Goal: Task Accomplishment & Management: Manage account settings

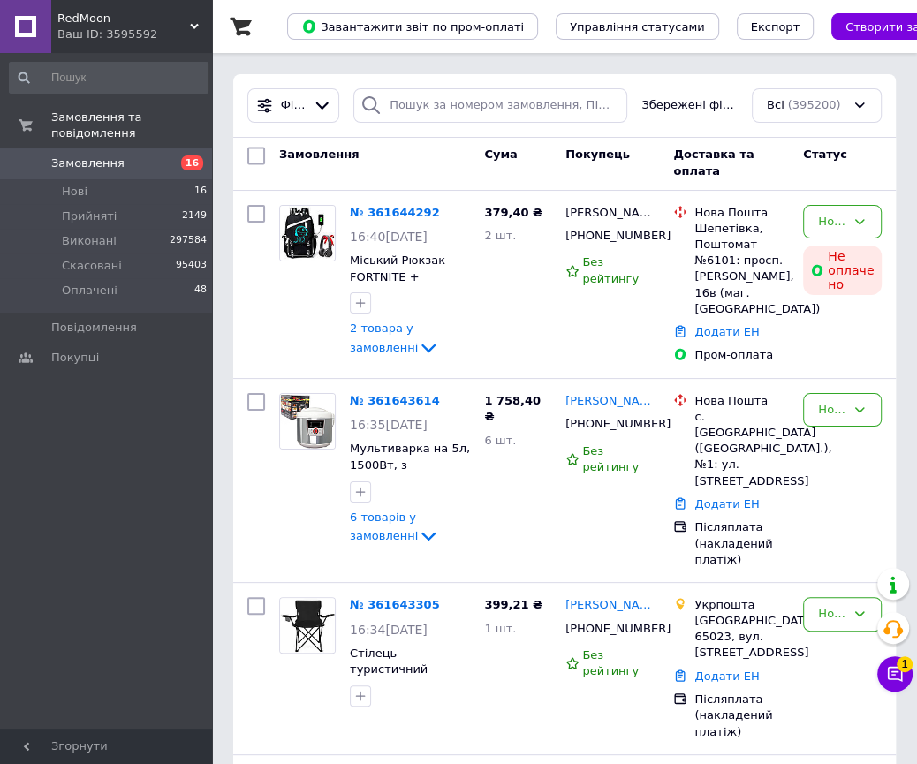
click at [518, 75] on div "Фільтри Збережені фільтри: Всі (395200)" at bounding box center [564, 106] width 663 height 64
click at [513, 90] on input "search" at bounding box center [490, 105] width 274 height 34
paste input "361618508"
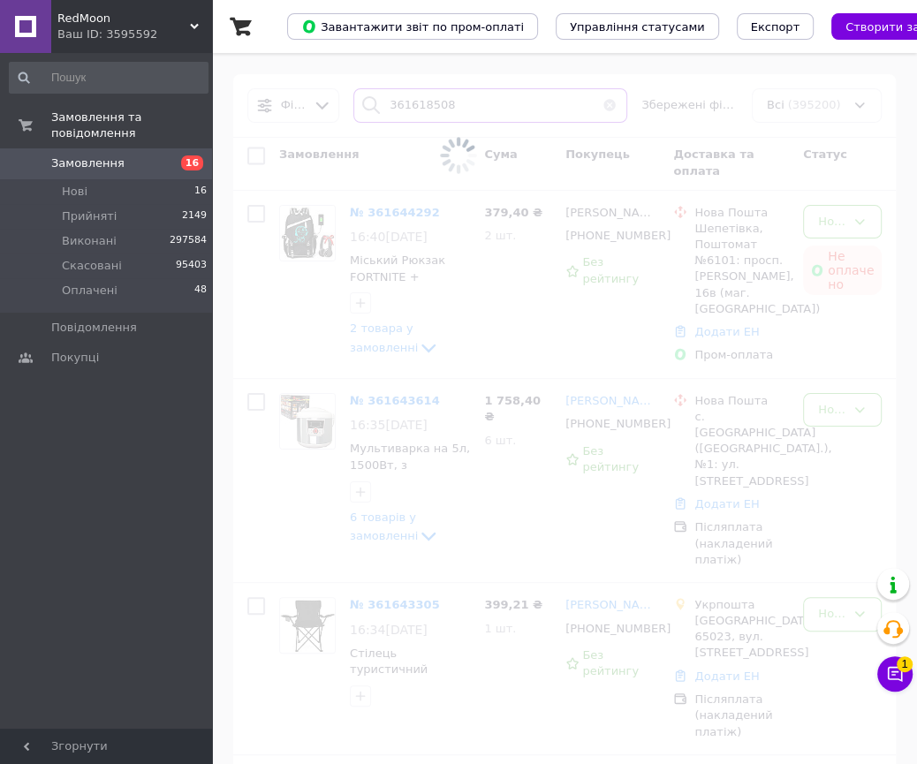
type input "361618508"
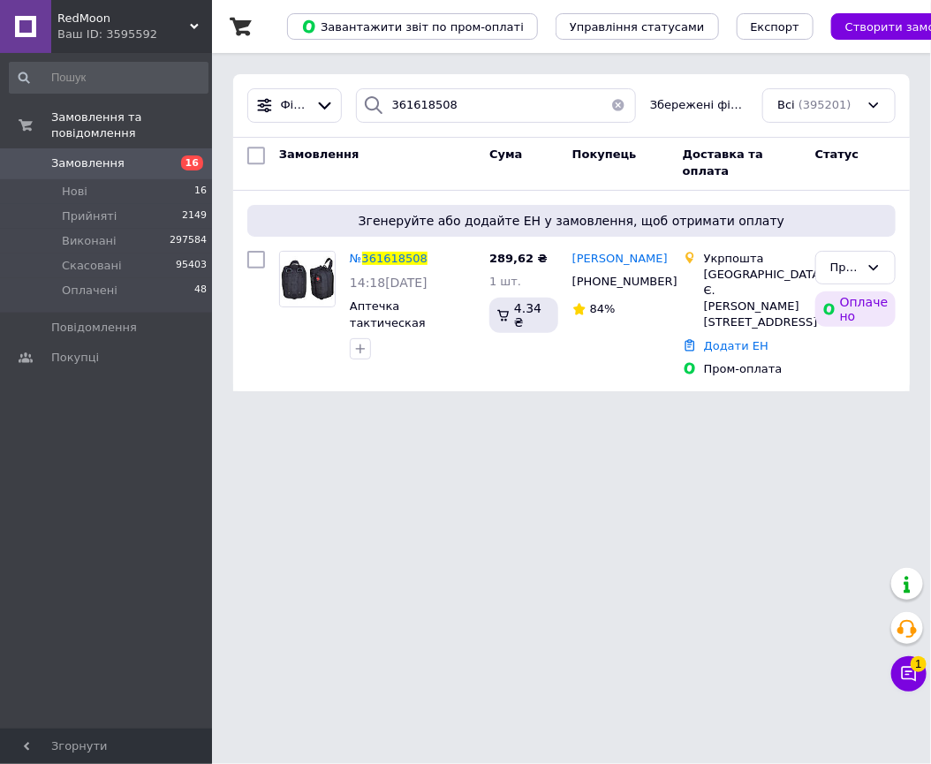
click at [126, 19] on span "RedMoon" at bounding box center [123, 19] width 133 height 16
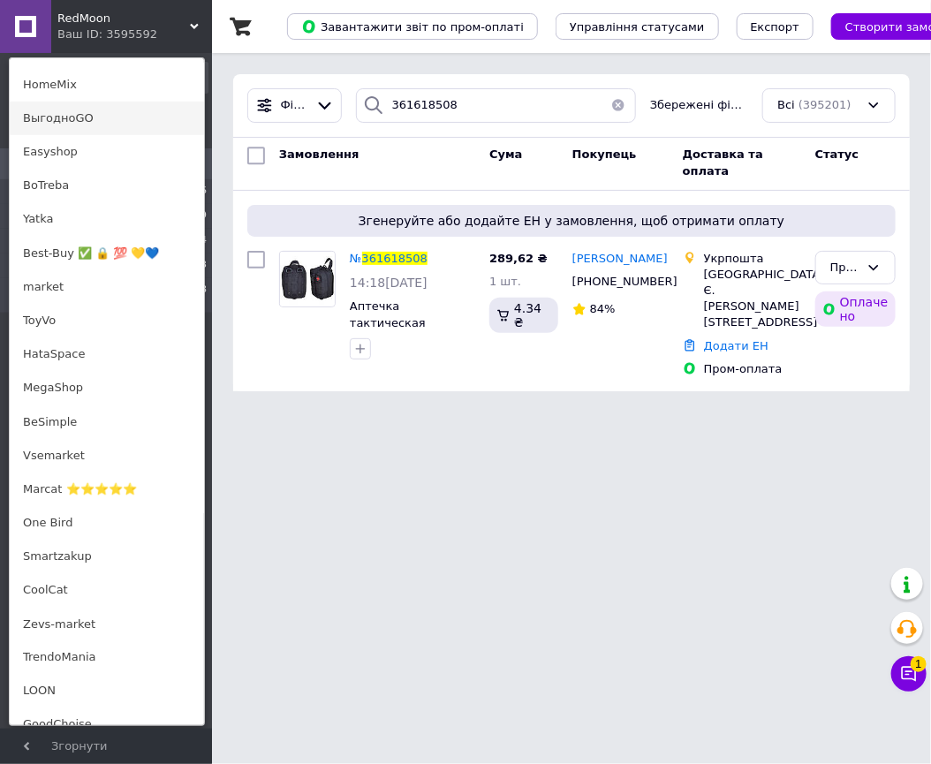
scroll to position [1104, 0]
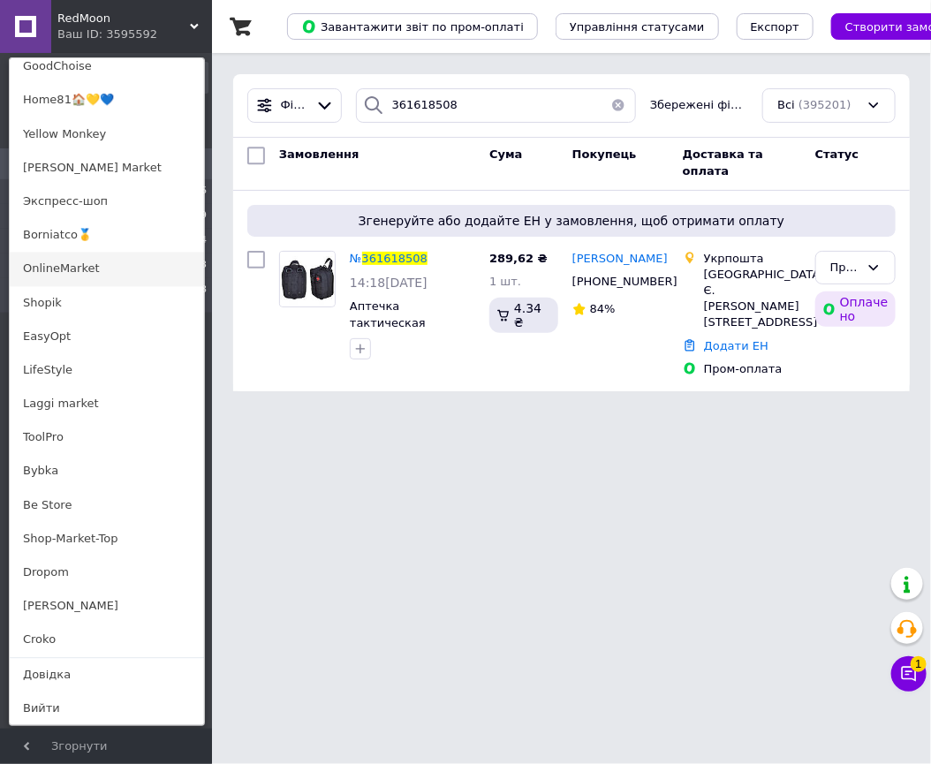
click at [110, 258] on link "OnlineMarket" at bounding box center [107, 270] width 194 height 34
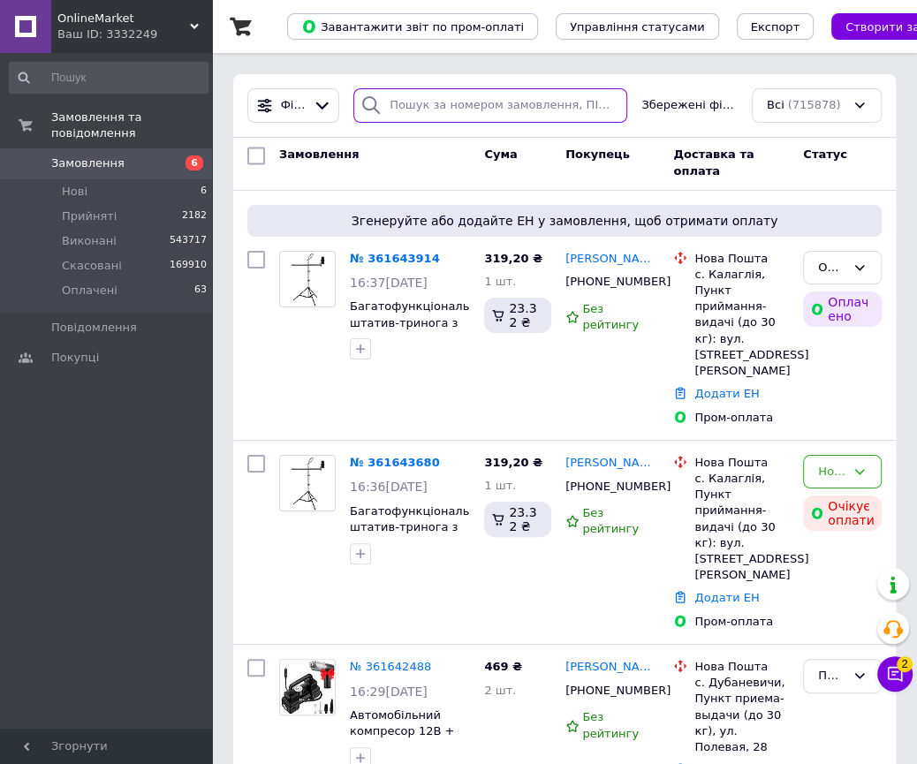
click at [541, 101] on input "search" at bounding box center [490, 105] width 274 height 34
paste input "361618865"
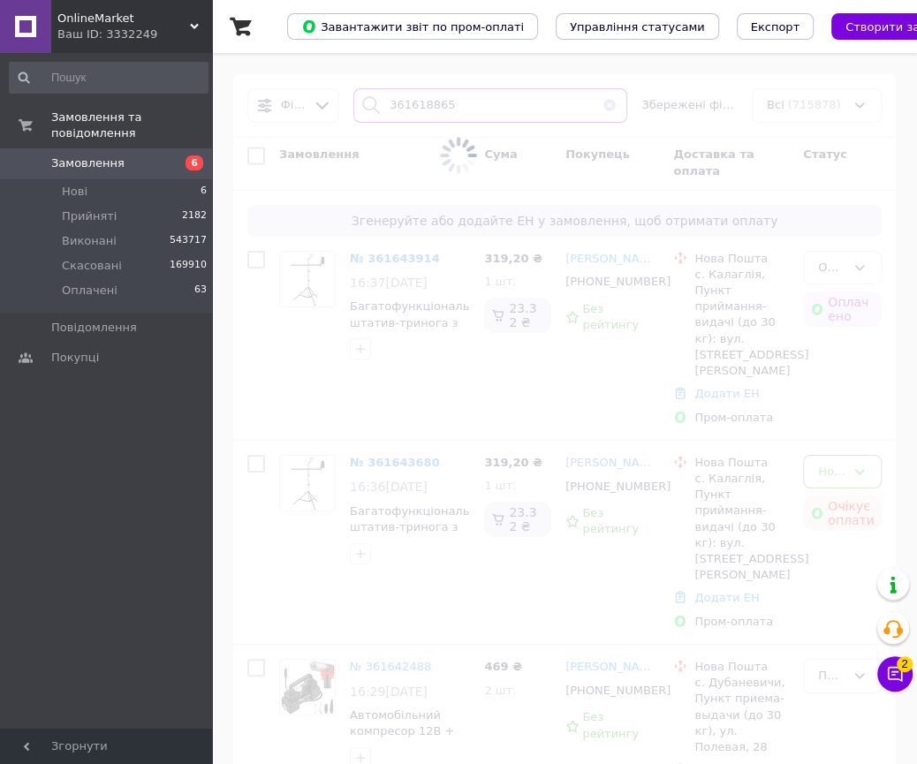
type input "361618865"
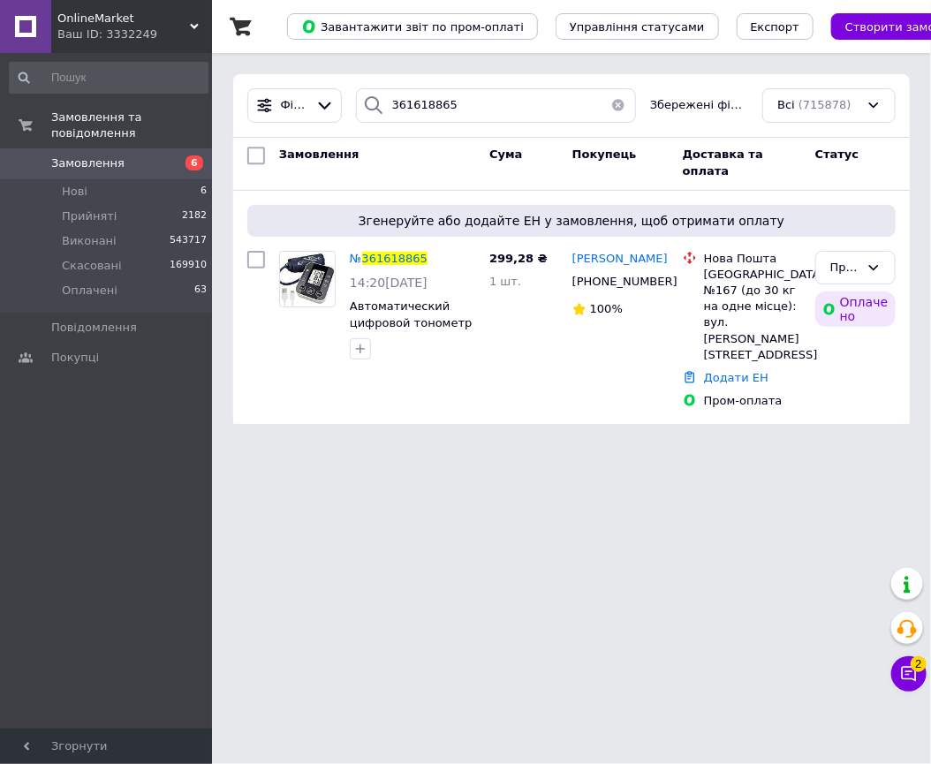
click at [125, 19] on span "OnlineMarket" at bounding box center [123, 19] width 133 height 16
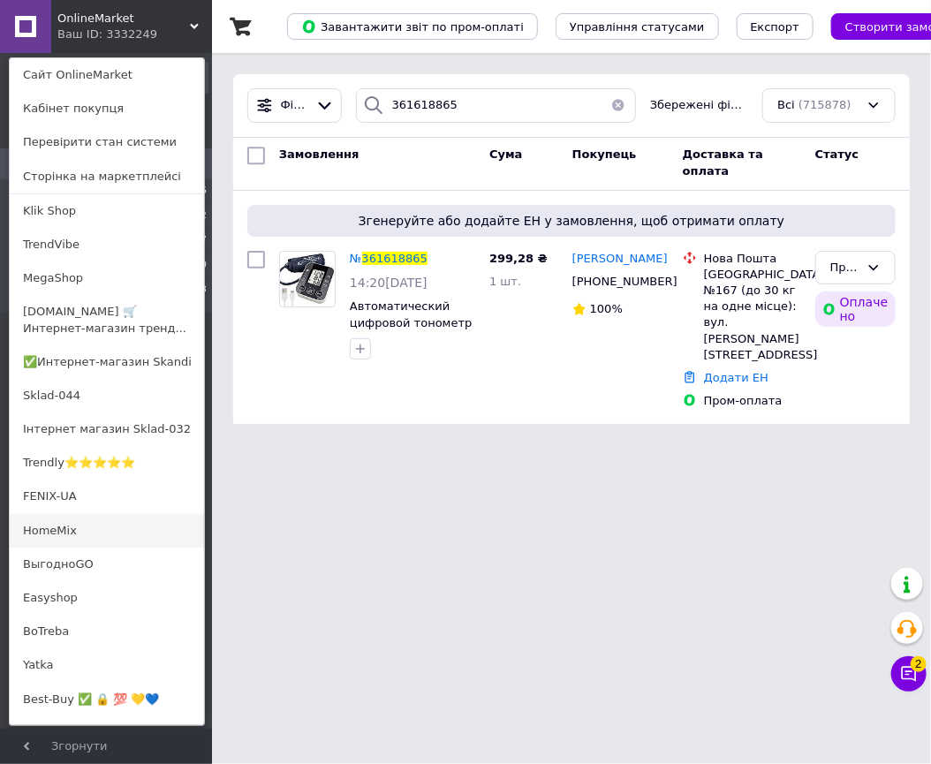
scroll to position [1104, 0]
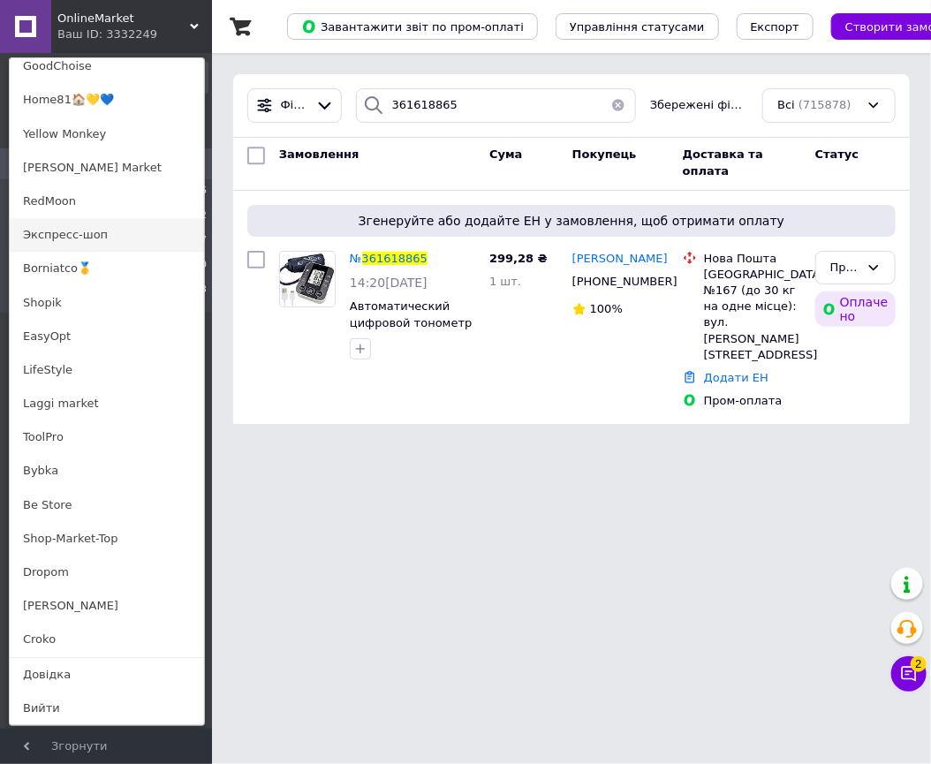
click at [128, 248] on link "Экспресс-шоп" at bounding box center [107, 236] width 194 height 34
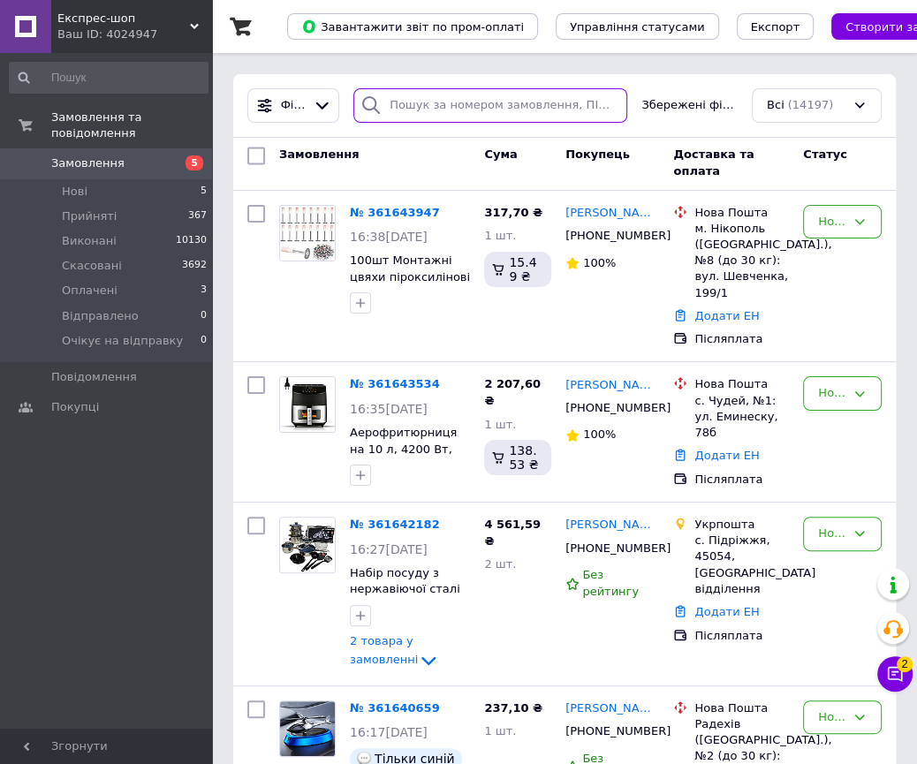
click at [487, 114] on input "search" at bounding box center [490, 105] width 274 height 34
paste input "239300913"
type input "239300913"
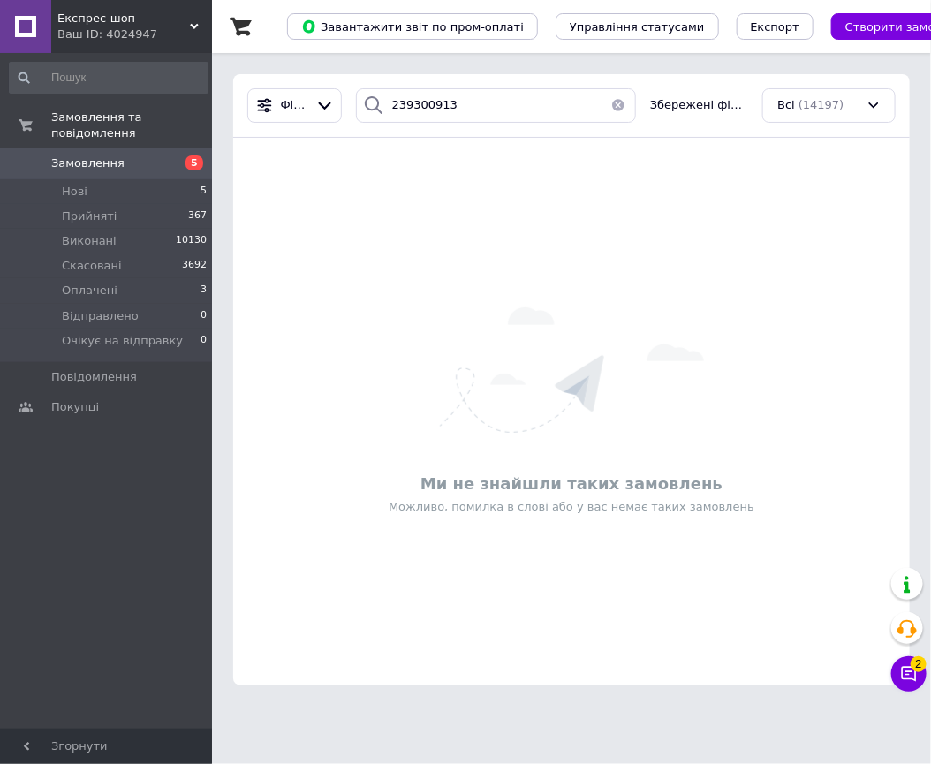
click at [146, 40] on div "Ваш ID: 4024947" at bounding box center [134, 35] width 155 height 16
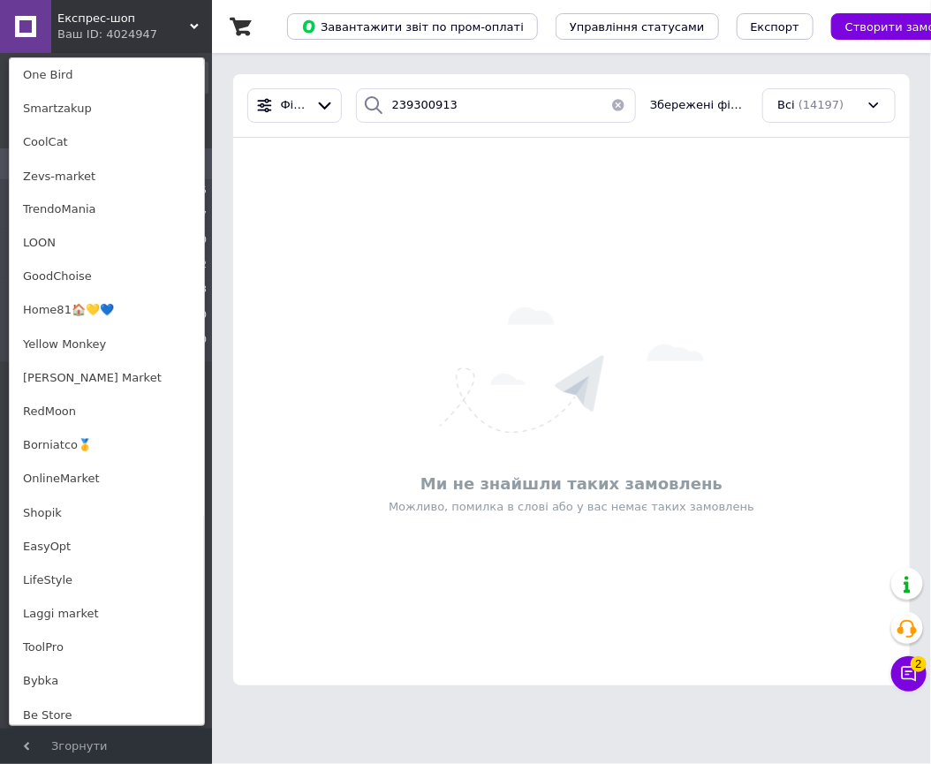
scroll to position [1104, 0]
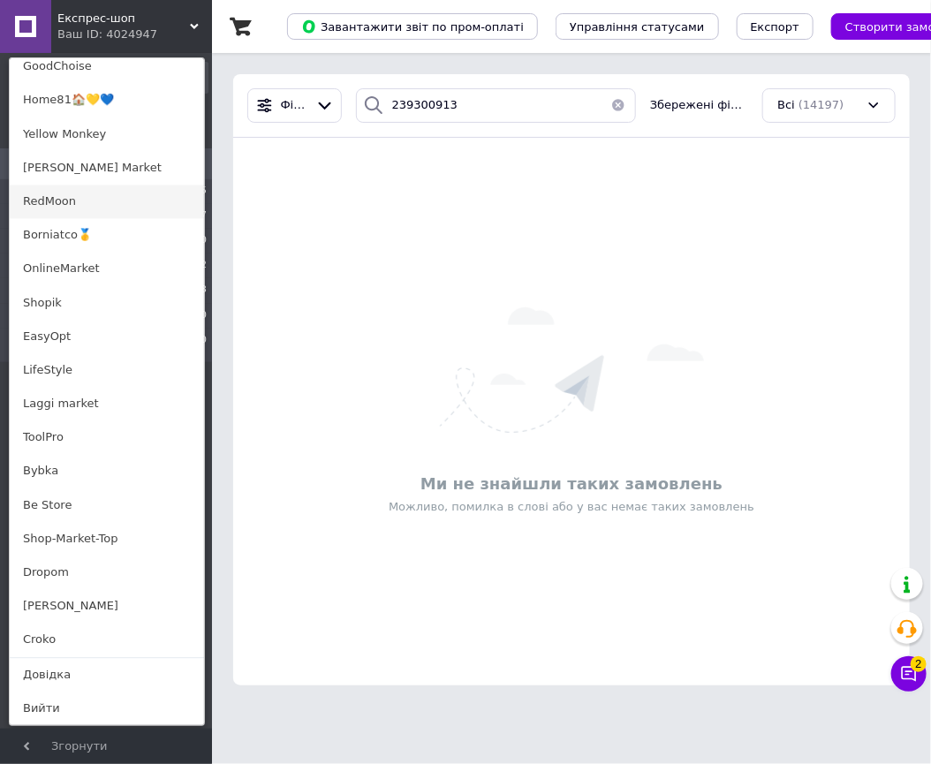
click at [126, 215] on link "RedMoon" at bounding box center [107, 203] width 194 height 34
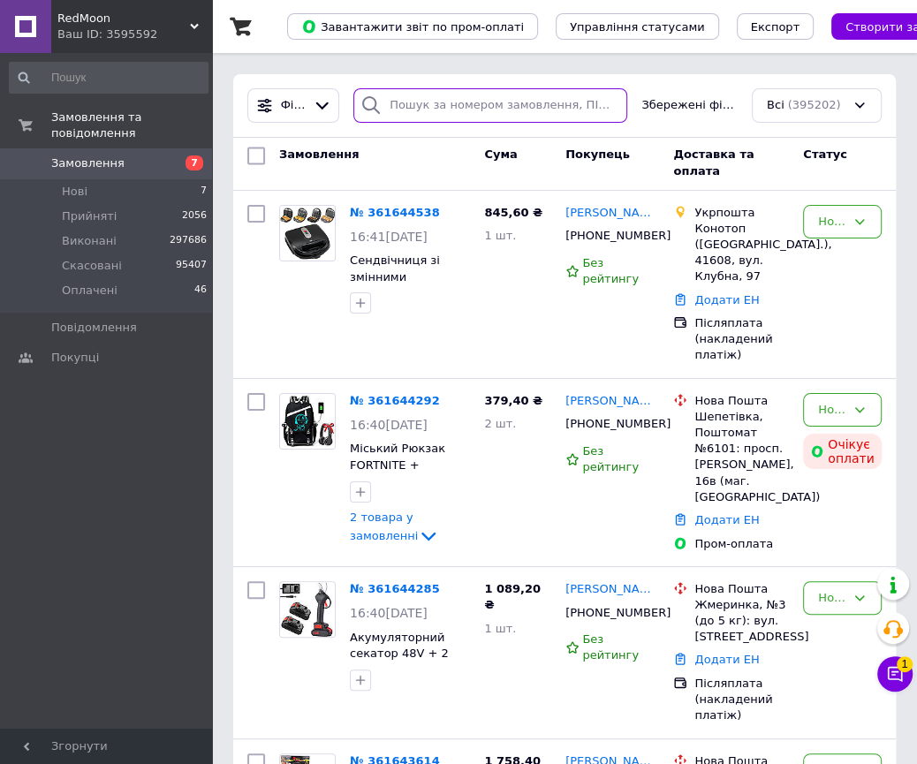
click at [470, 106] on input "search" at bounding box center [490, 105] width 274 height 34
paste input "361613833"
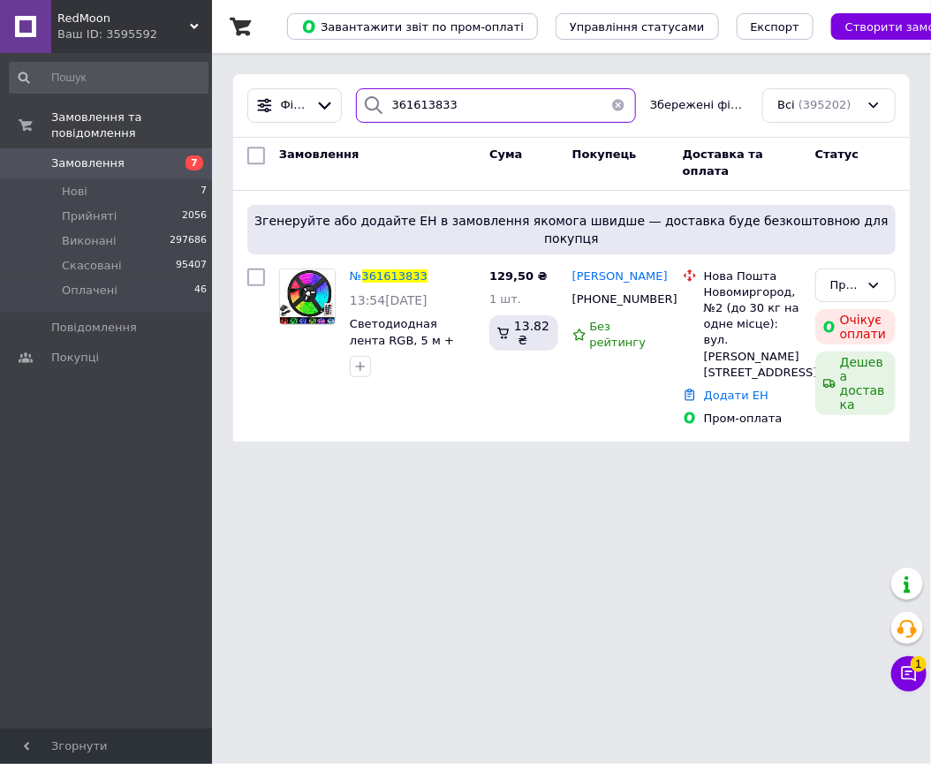
click at [457, 112] on input "361613833" at bounding box center [496, 105] width 280 height 34
click at [471, 84] on div "Фільтри 361613833 Збережені фільтри: Всі (395202)" at bounding box center [571, 106] width 677 height 64
click at [456, 104] on input "361613833" at bounding box center [496, 105] width 280 height 34
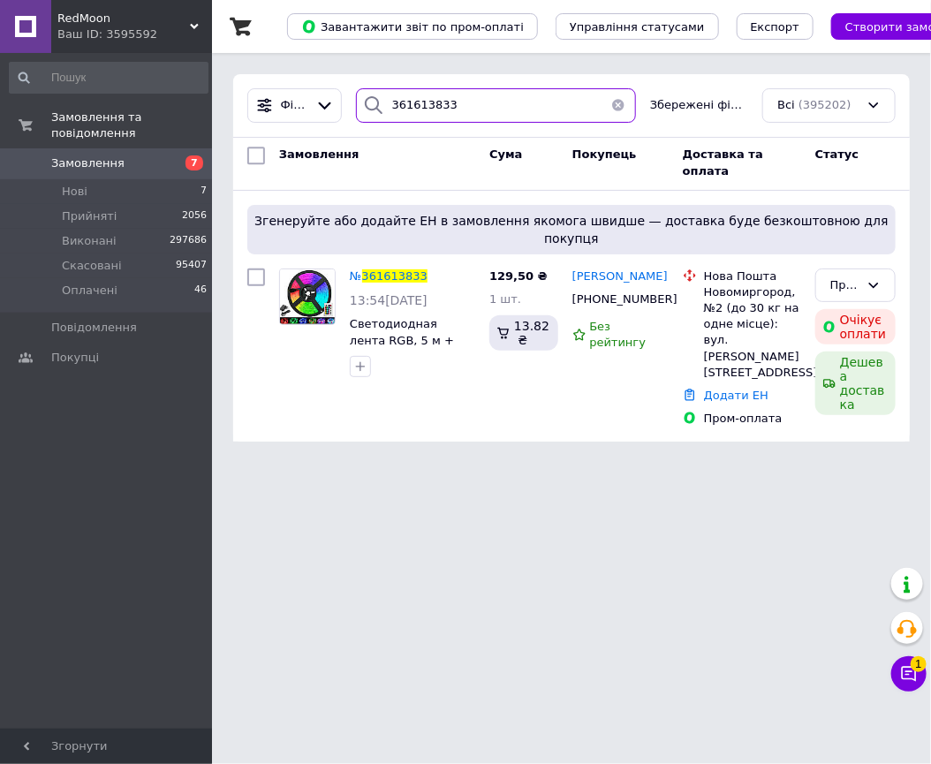
paste input "4127"
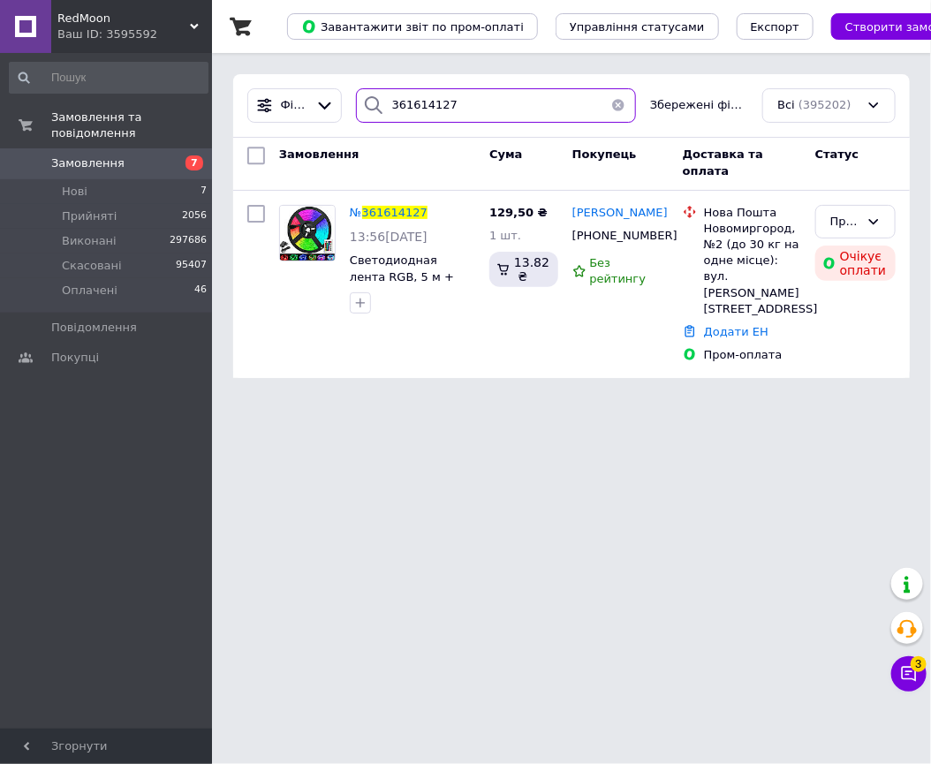
click at [492, 110] on input "361614127" at bounding box center [496, 105] width 280 height 34
paste input "8672"
click at [492, 110] on input "361614127" at bounding box center [496, 105] width 280 height 34
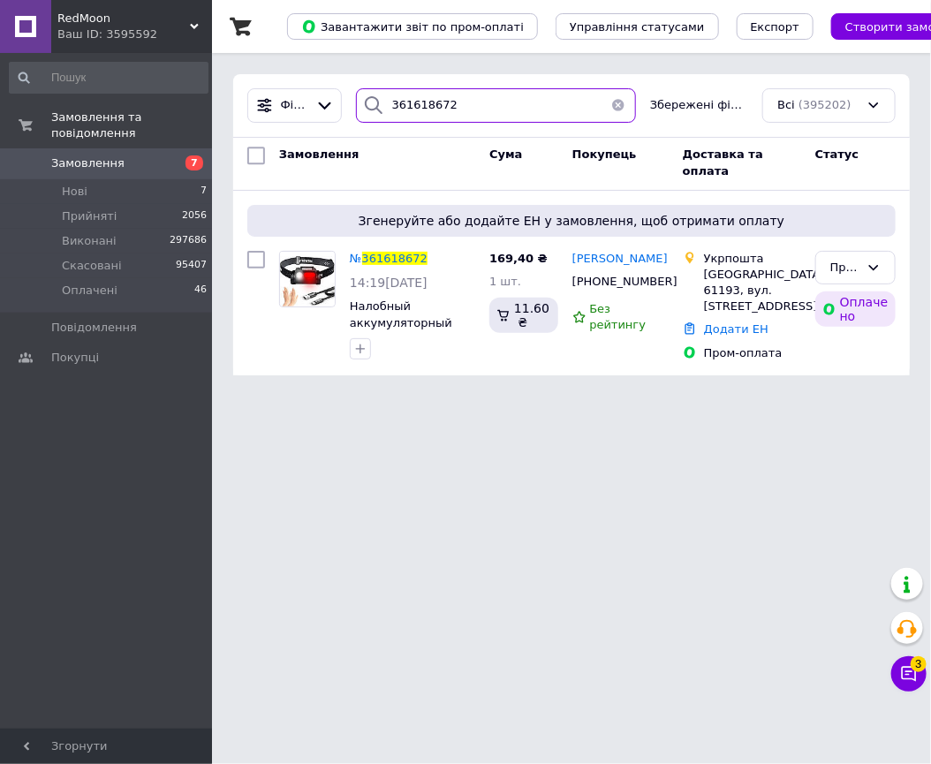
click at [481, 109] on input "361618672" at bounding box center [496, 105] width 280 height 34
paste input "726"
type input "361618726"
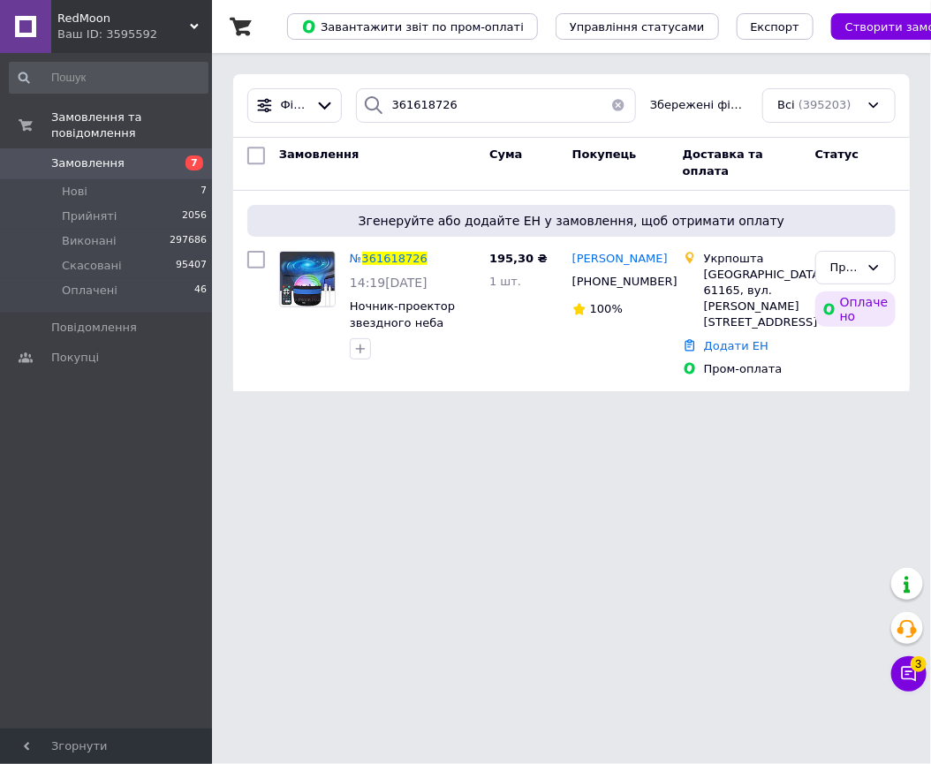
click at [148, 36] on div "Ваш ID: 3595592" at bounding box center [134, 35] width 155 height 16
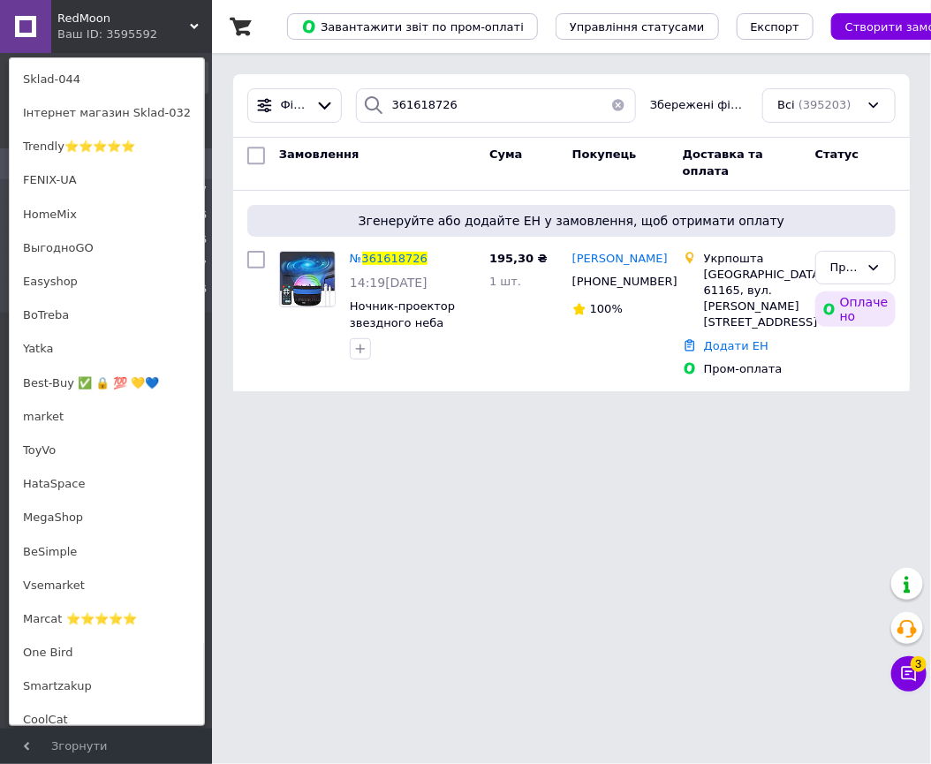
scroll to position [1104, 0]
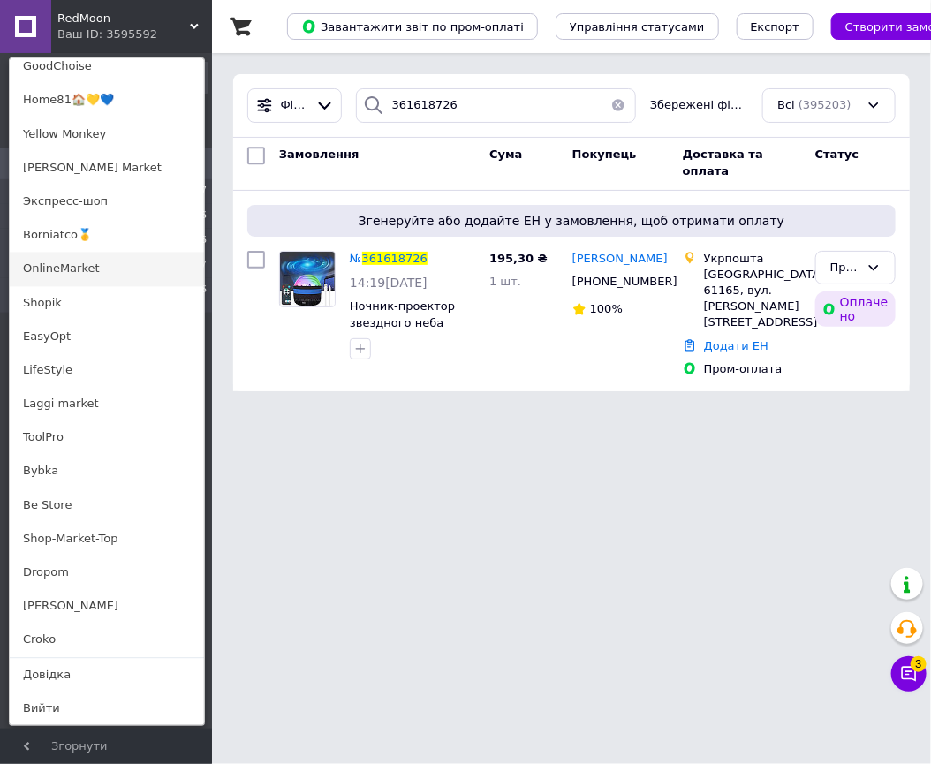
click at [102, 259] on link "OnlineMarket" at bounding box center [107, 270] width 194 height 34
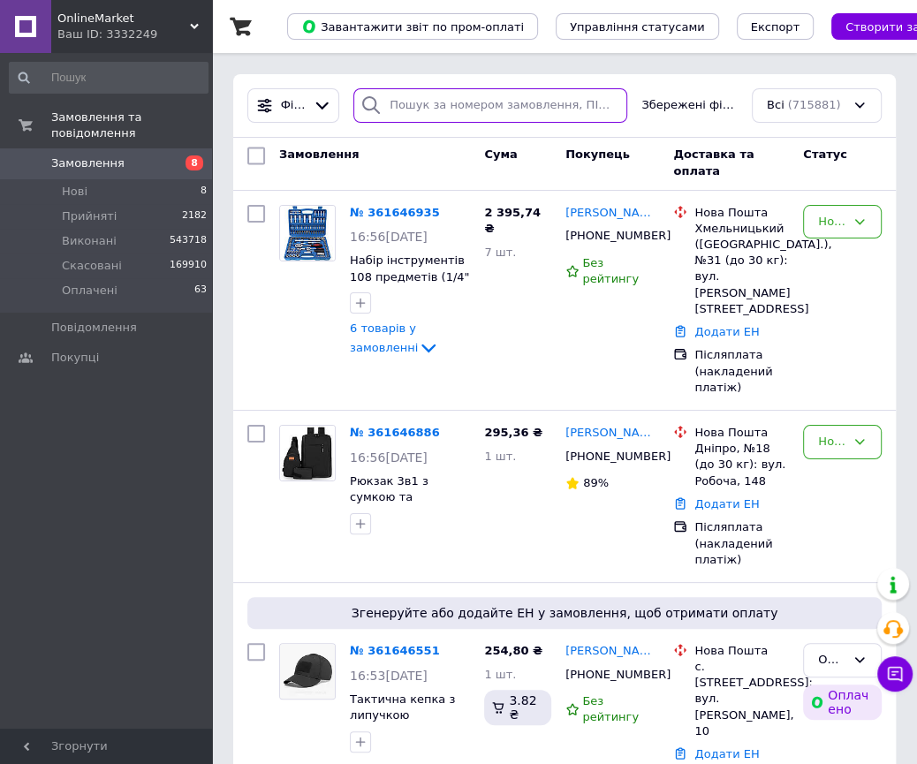
click at [502, 95] on input "search" at bounding box center [490, 105] width 274 height 34
paste input "361574926"
type input "361574926"
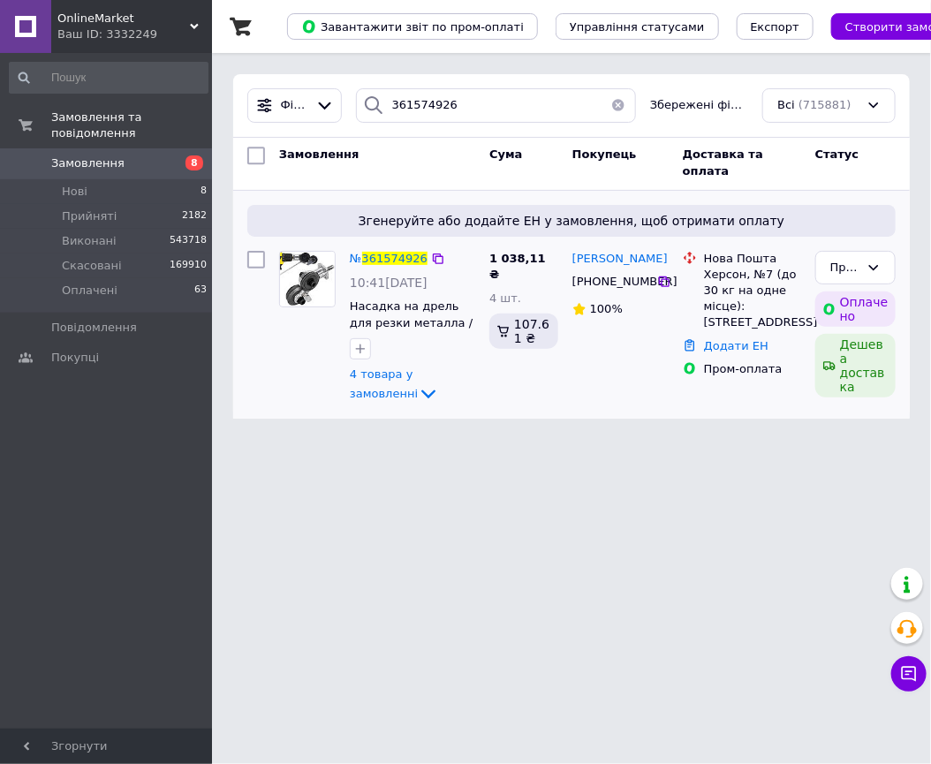
click at [406, 266] on div "№ 361574926" at bounding box center [388, 259] width 81 height 20
click at [386, 265] on div "№ 361574926" at bounding box center [388, 259] width 81 height 20
click at [391, 262] on span "361574926" at bounding box center [394, 258] width 65 height 13
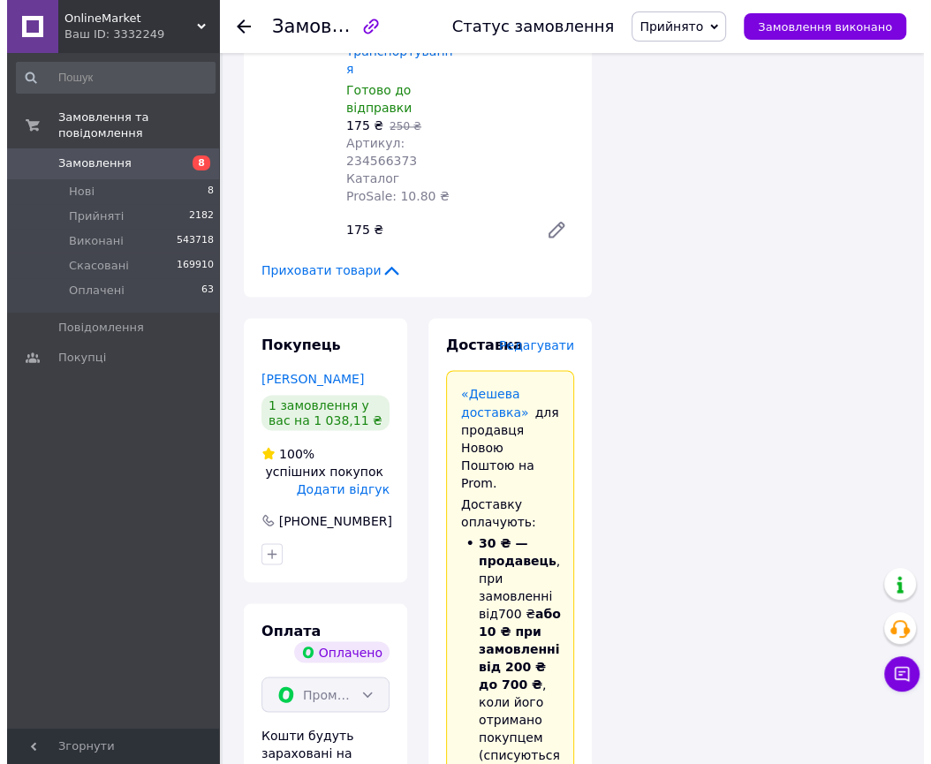
scroll to position [1514, 0]
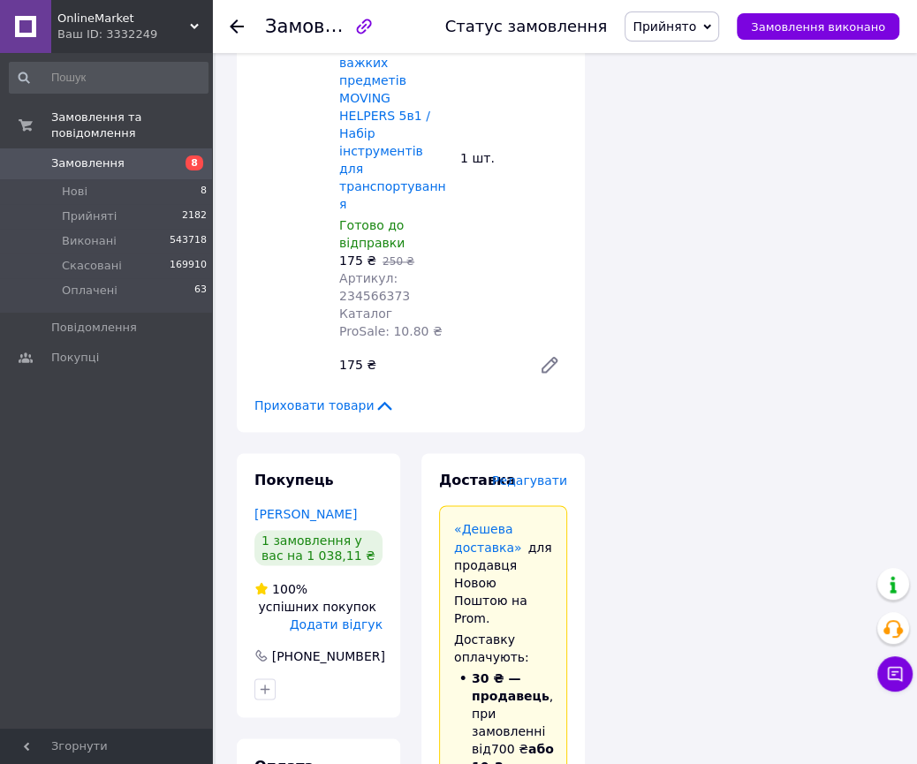
click at [550, 474] on span "Редагувати" at bounding box center [529, 481] width 75 height 14
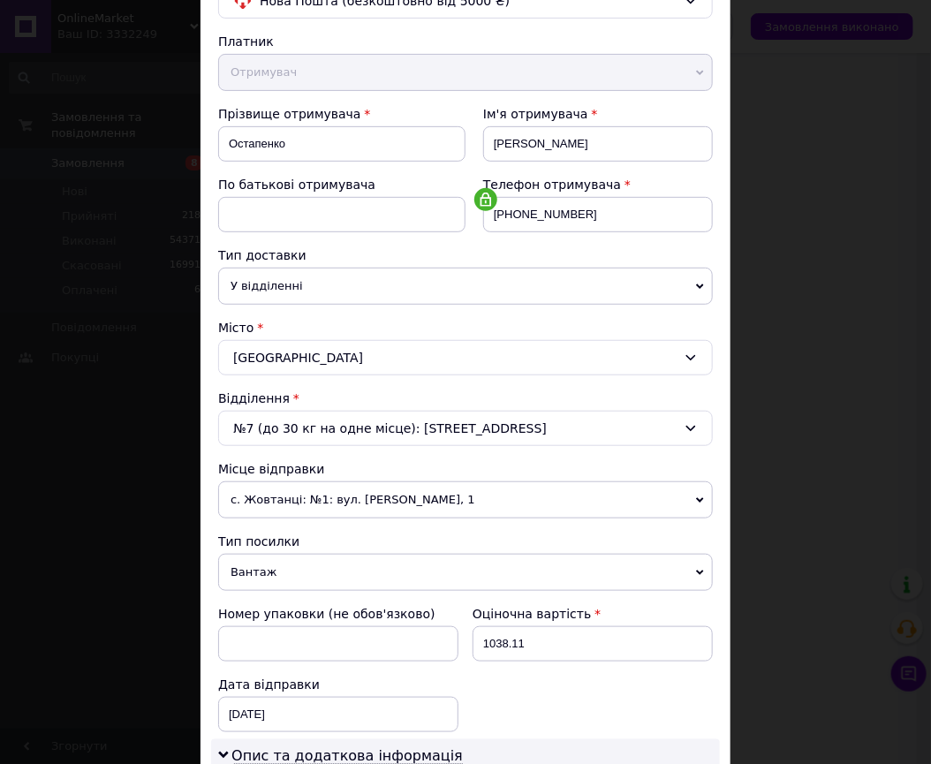
scroll to position [461, 0]
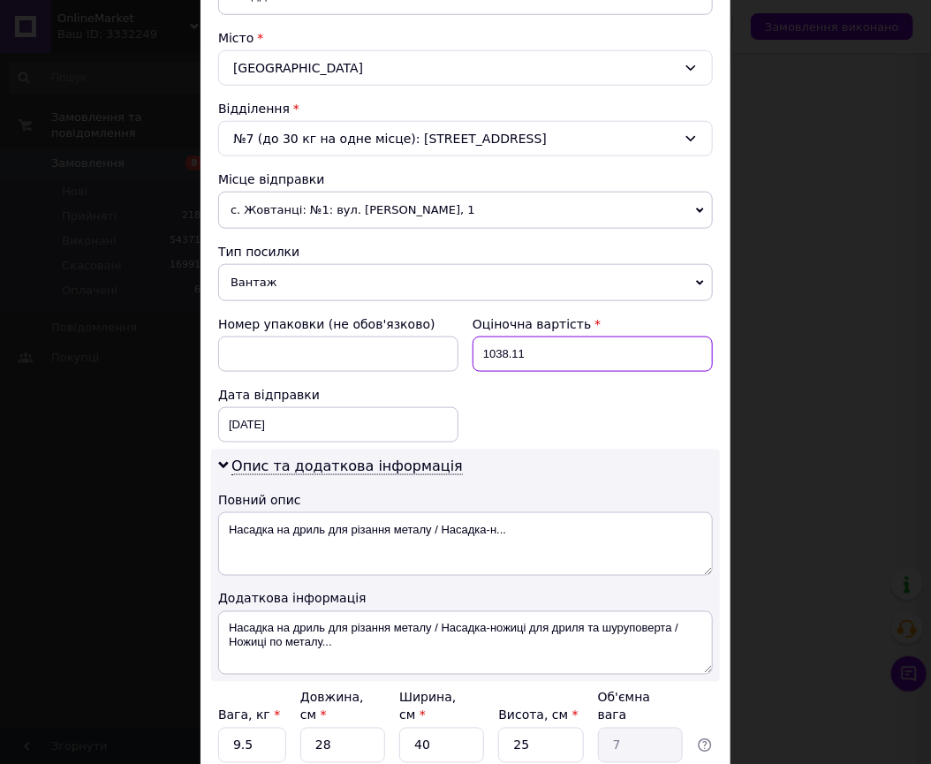
click at [582, 348] on input "1038.11" at bounding box center [593, 354] width 240 height 35
type input "1937"
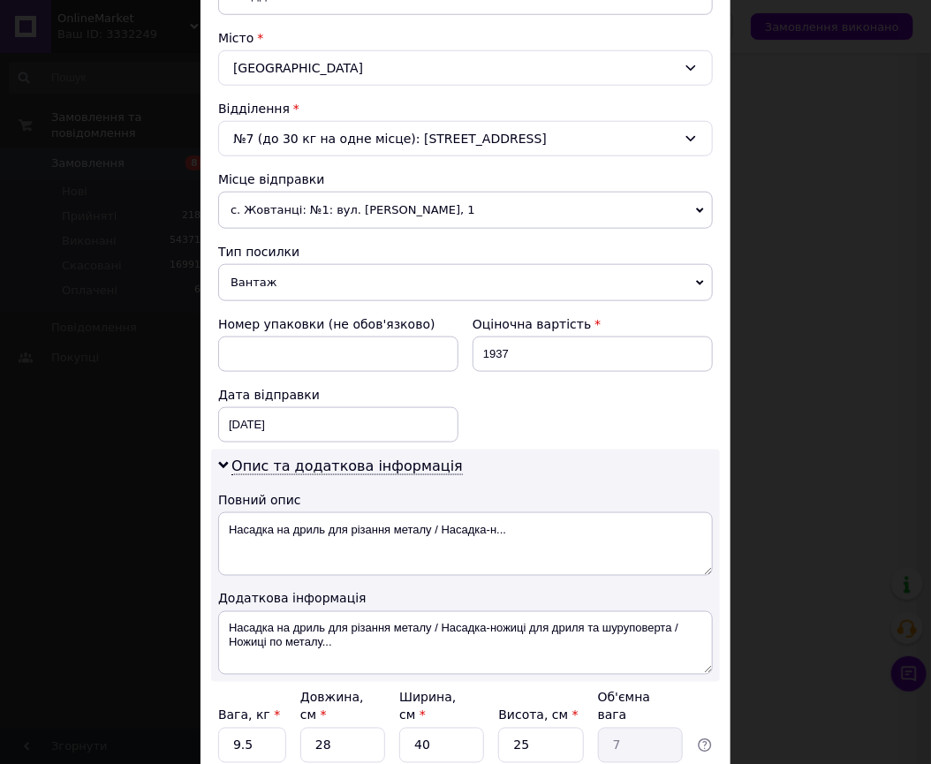
click at [588, 427] on div "Номер упаковки (не обов'язково) Оціночна вартість 1937 Дата відправки [DATE] < …" at bounding box center [465, 378] width 509 height 141
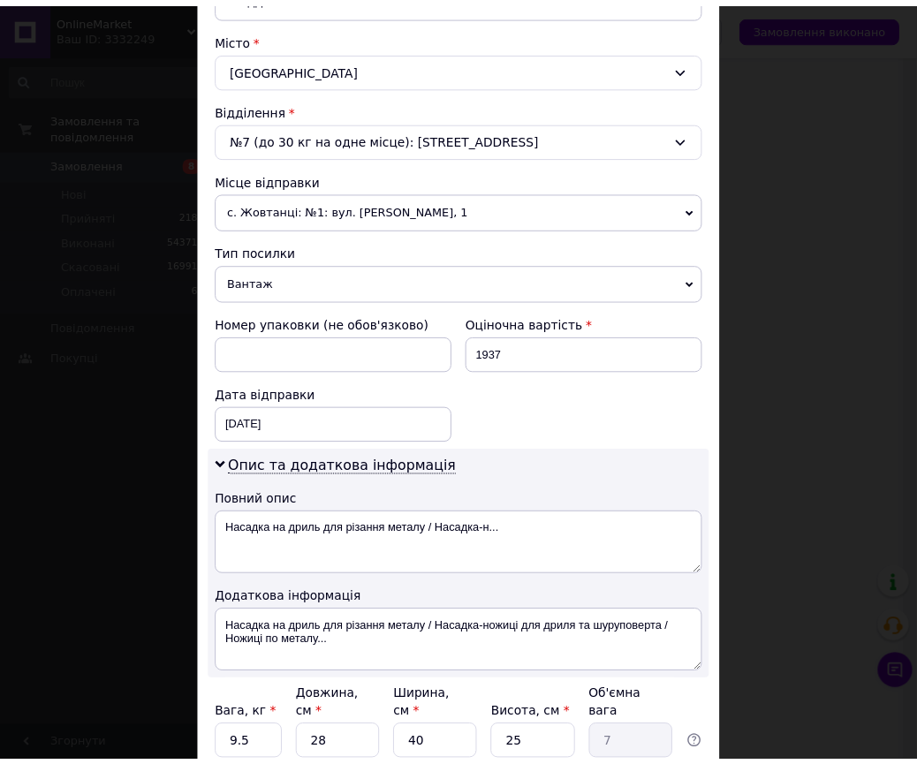
scroll to position [611, 0]
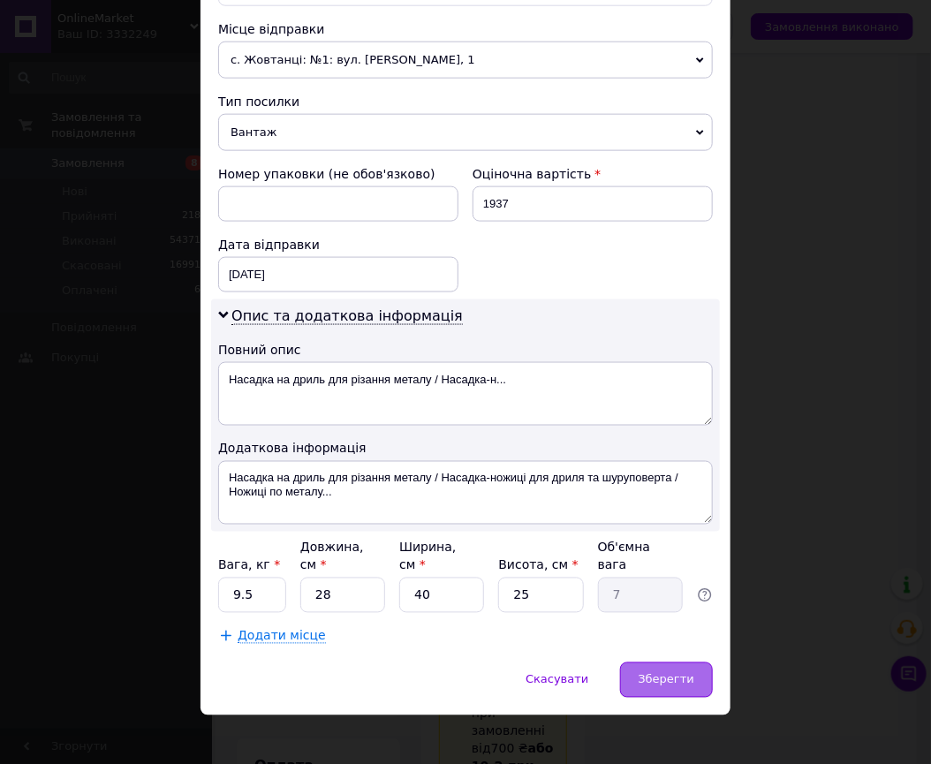
click at [646, 673] on span "Зберегти" at bounding box center [667, 679] width 56 height 13
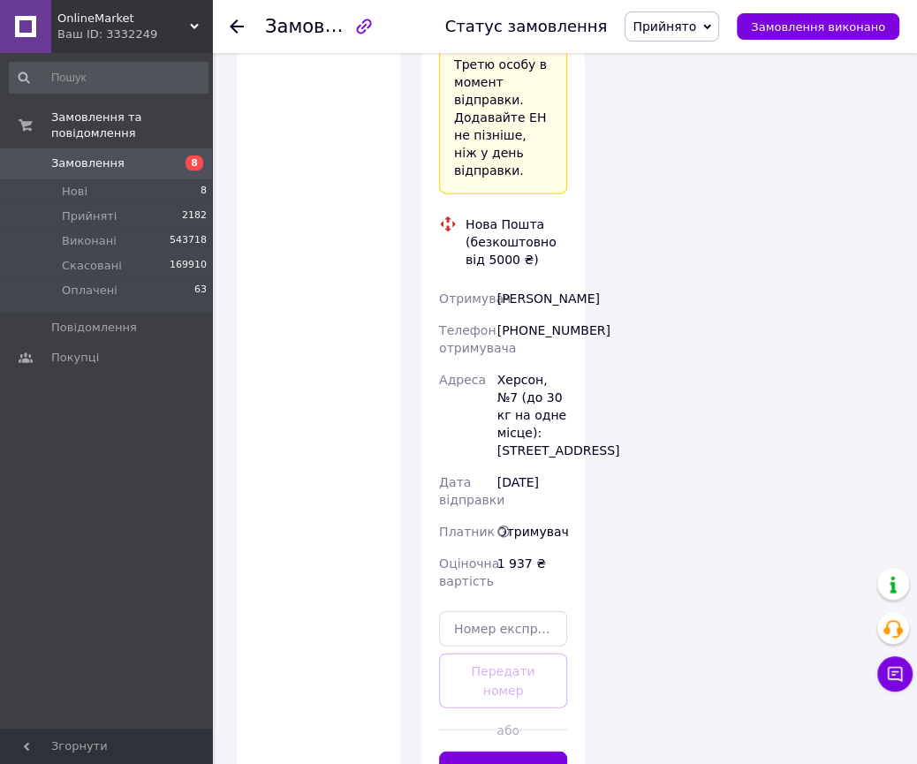
scroll to position [2930, 0]
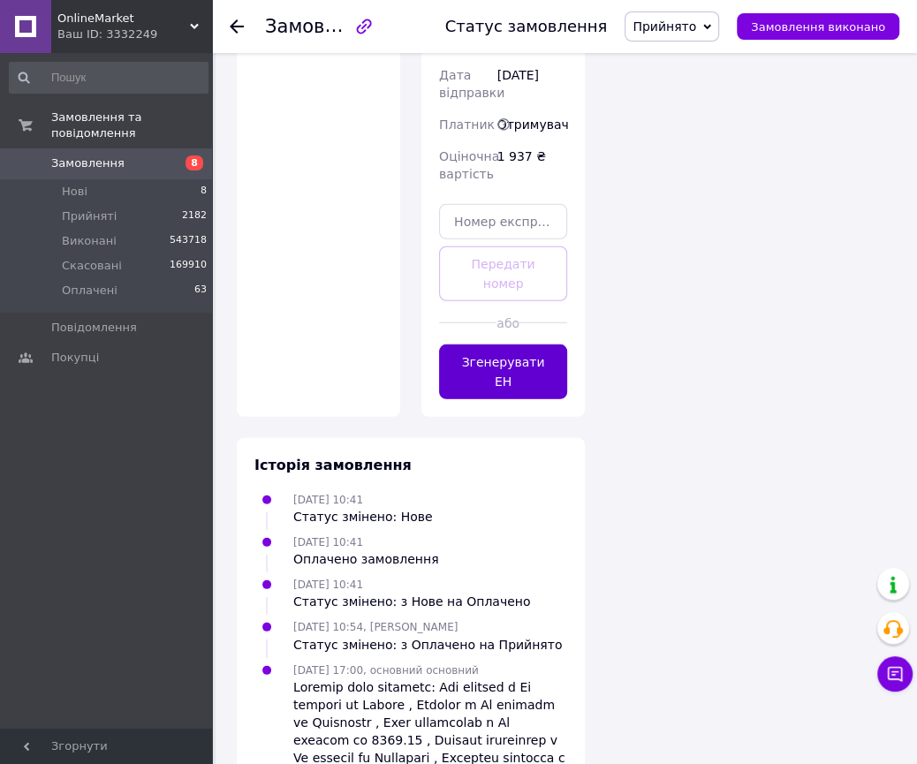
click at [510, 345] on button "Згенерувати ЕН" at bounding box center [503, 372] width 128 height 55
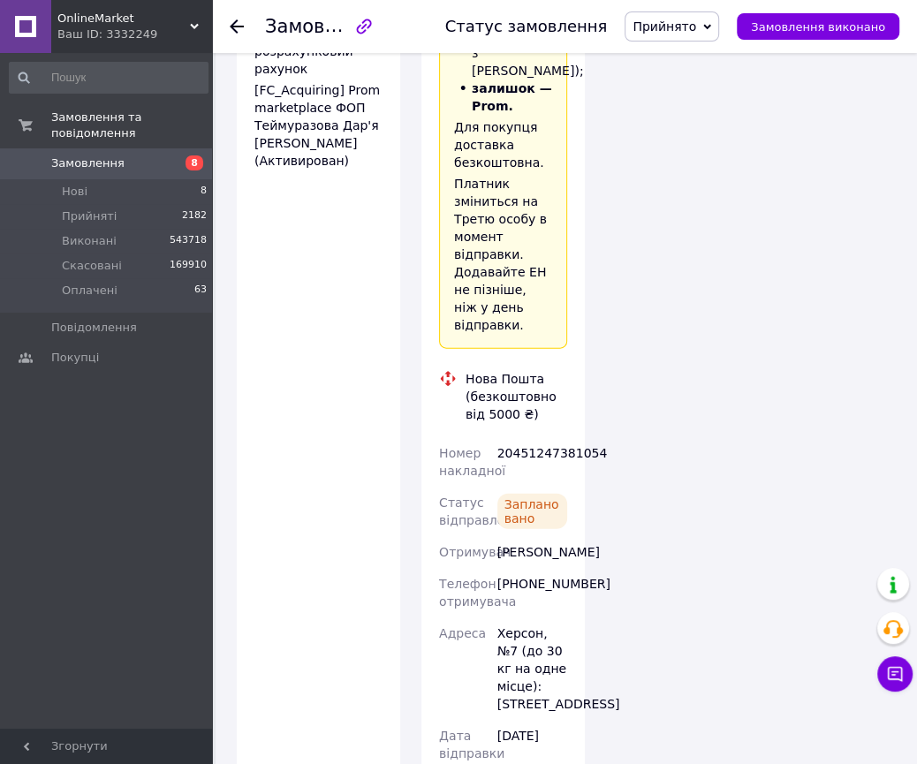
scroll to position [2353, 0]
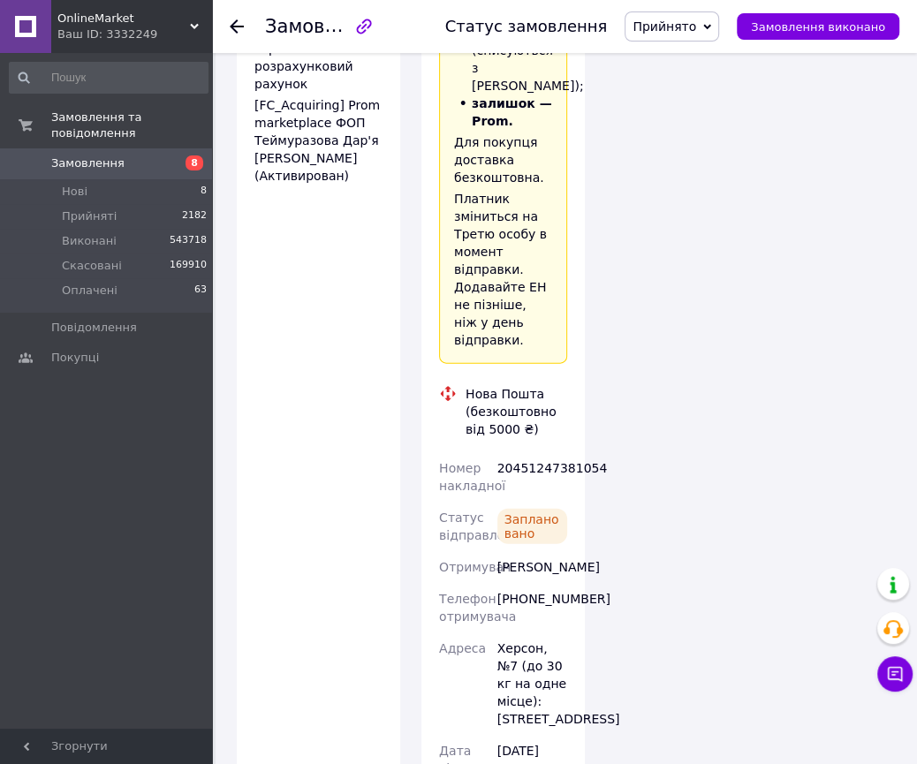
click at [550, 452] on div "20451247381054" at bounding box center [532, 476] width 77 height 49
copy div "20451247381054"
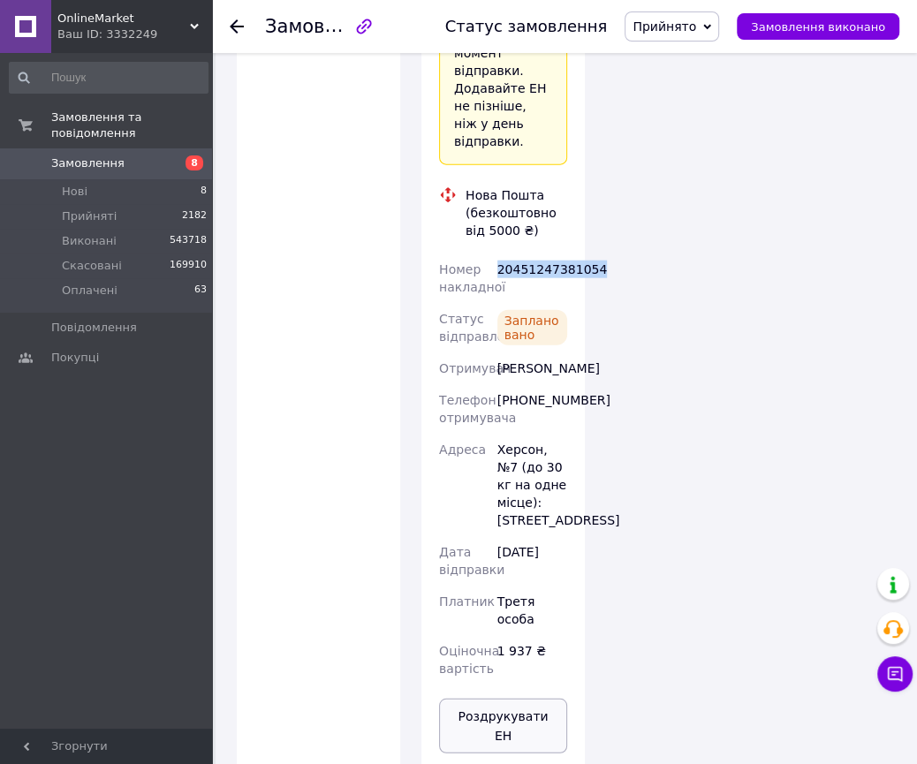
scroll to position [2554, 0]
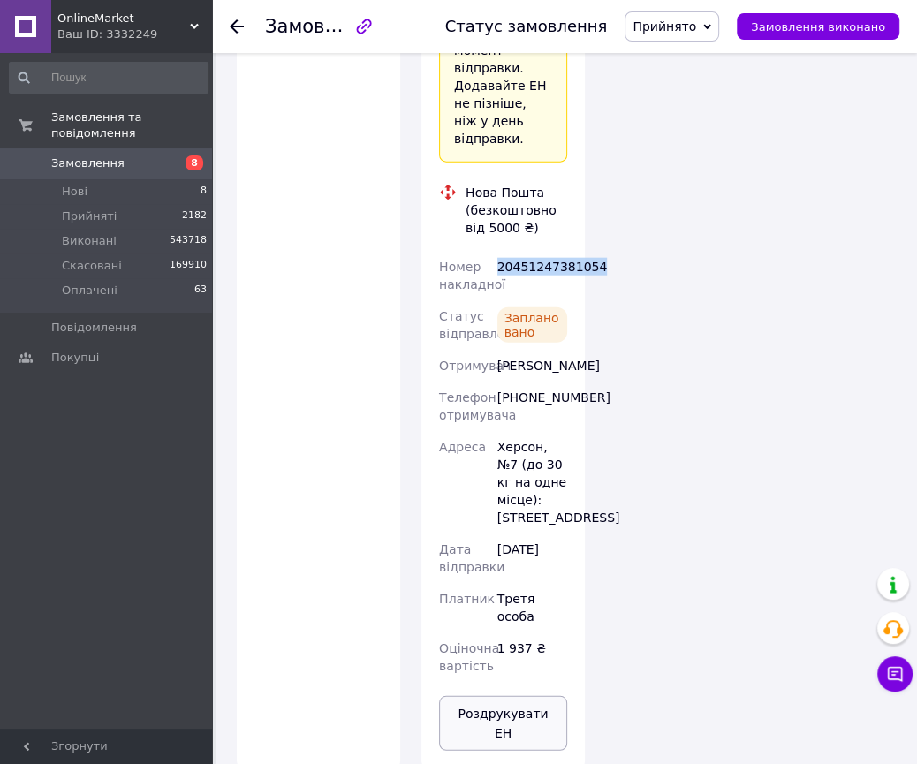
click at [541, 696] on button "Роздрукувати ЕН" at bounding box center [503, 723] width 128 height 55
